Goal: Find specific page/section: Find specific page/section

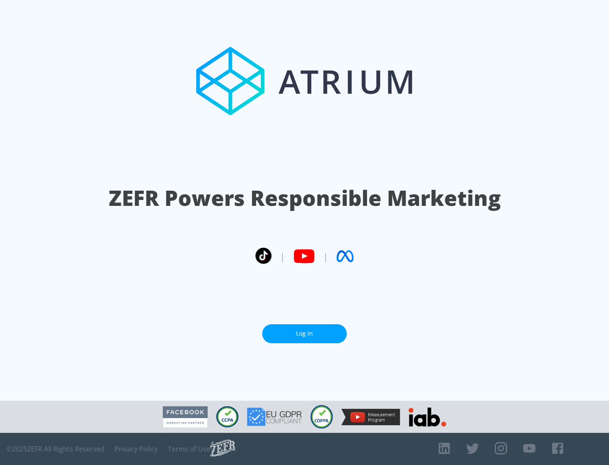
click at [304, 333] on link "Log In" at bounding box center [304, 333] width 85 height 19
